Goal: Check status: Check status

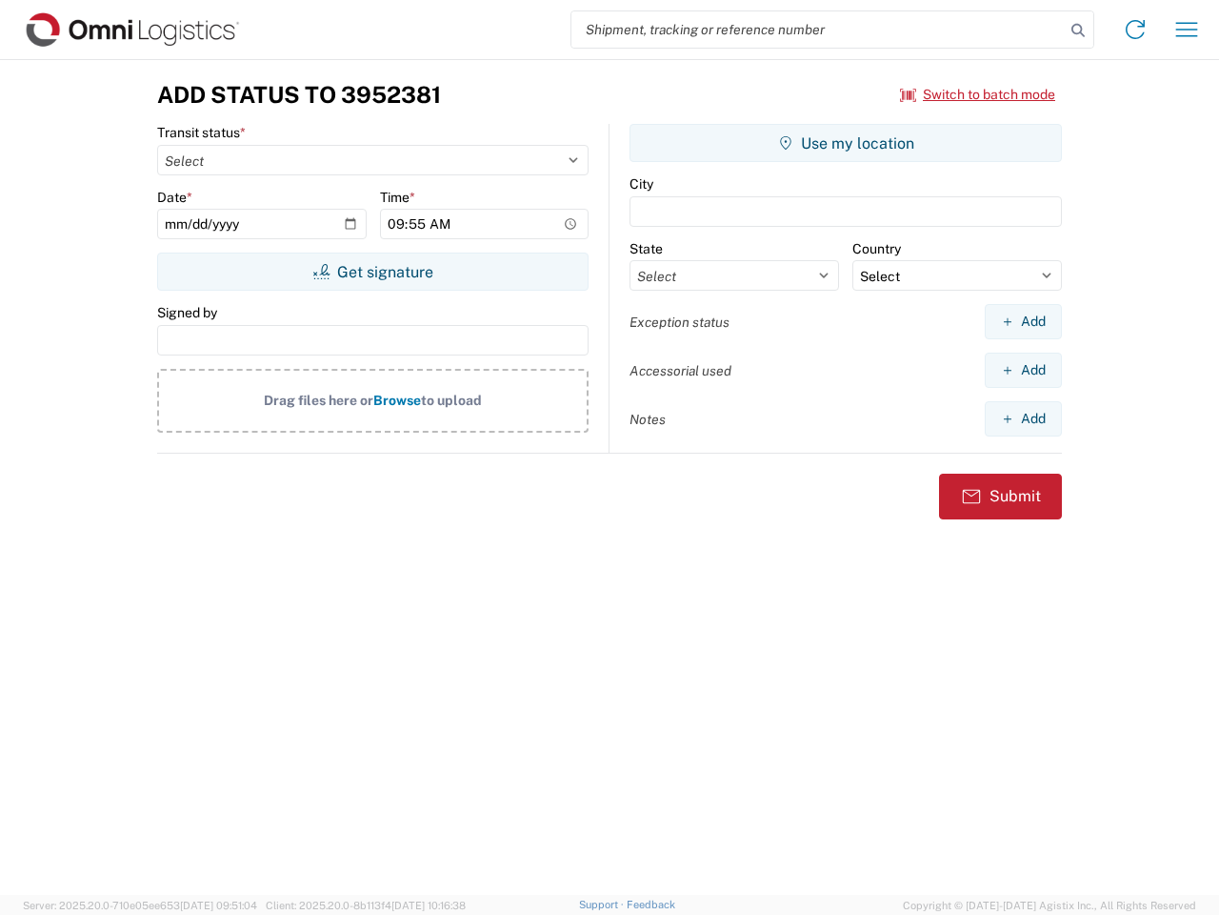
click at [818, 30] on input "search" at bounding box center [818, 29] width 493 height 36
click at [1078, 30] on icon at bounding box center [1078, 30] width 27 height 27
click at [1136, 30] on icon at bounding box center [1135, 29] width 30 height 30
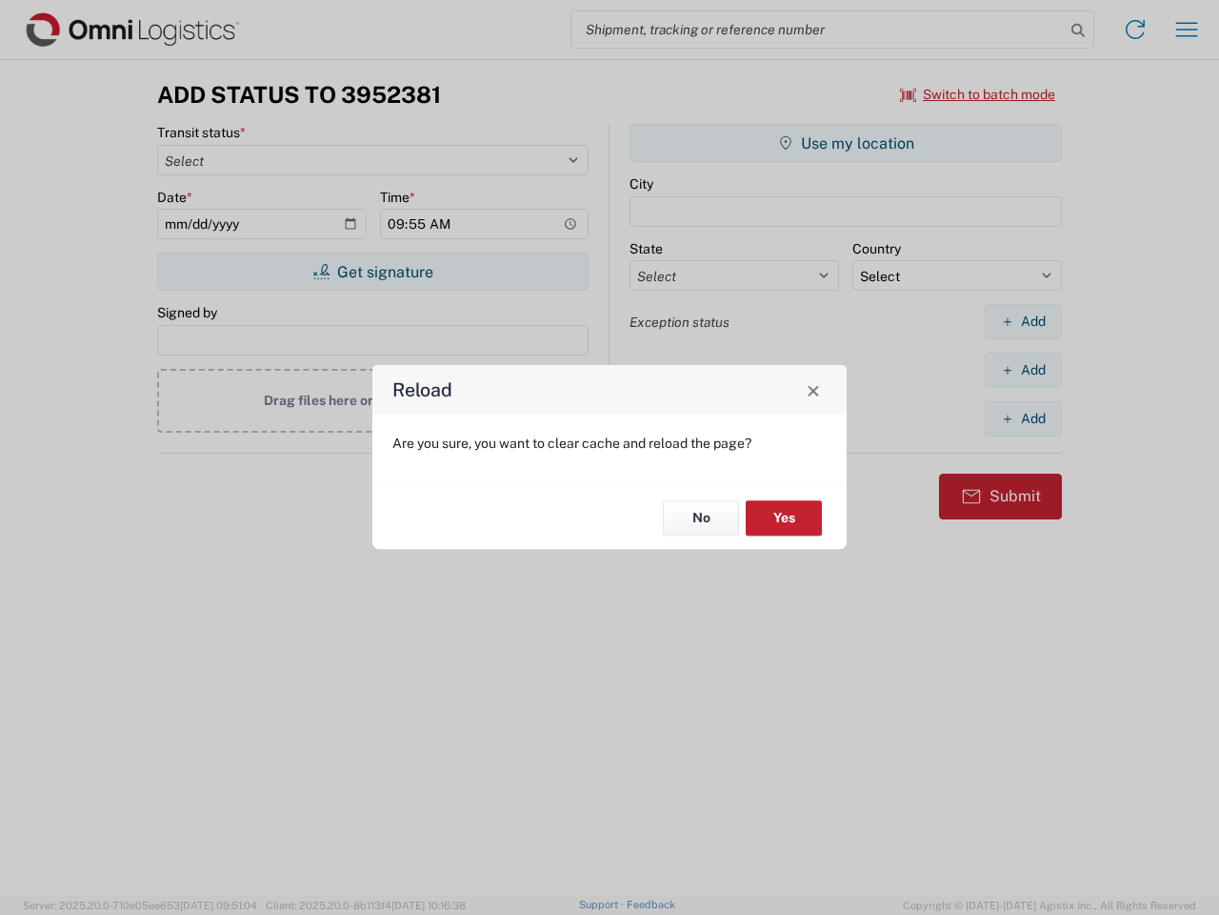
click at [1187, 30] on div "Reload Are you sure, you want to clear cache and reload the page? No Yes" at bounding box center [609, 457] width 1219 height 915
click at [978, 94] on div "Reload Are you sure, you want to clear cache and reload the page? No Yes" at bounding box center [609, 457] width 1219 height 915
click at [373, 272] on div "Reload Are you sure, you want to clear cache and reload the page? No Yes" at bounding box center [609, 457] width 1219 height 915
click at [846, 143] on div "Reload Are you sure, you want to clear cache and reload the page? No Yes" at bounding box center [609, 457] width 1219 height 915
click at [1023, 321] on div "Reload Are you sure, you want to clear cache and reload the page? No Yes" at bounding box center [609, 457] width 1219 height 915
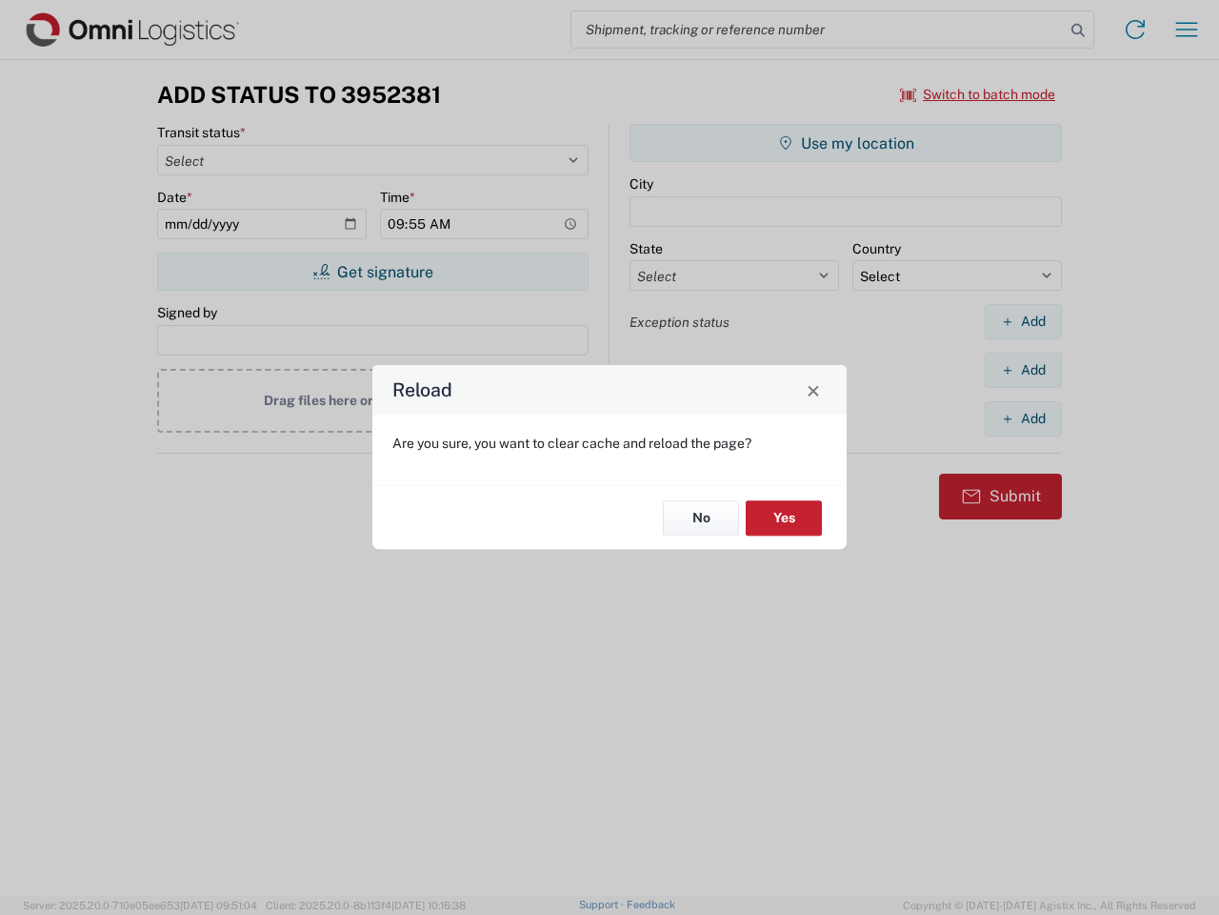
click at [1023, 370] on div "Reload Are you sure, you want to clear cache and reload the page? No Yes" at bounding box center [609, 457] width 1219 height 915
click at [1023, 418] on div "Reload Are you sure, you want to clear cache and reload the page? No Yes" at bounding box center [609, 457] width 1219 height 915
